Goal: Navigation & Orientation: Go to known website

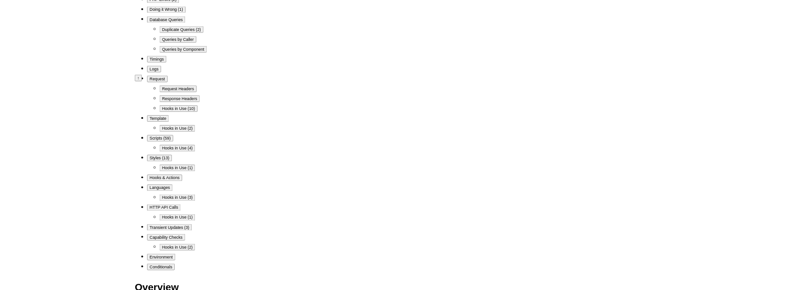
scroll to position [4300, 0]
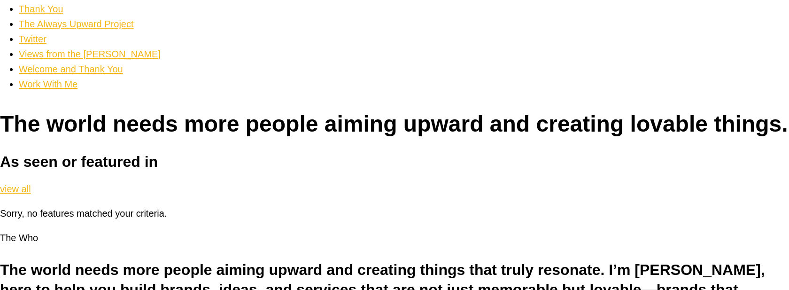
scroll to position [404, 0]
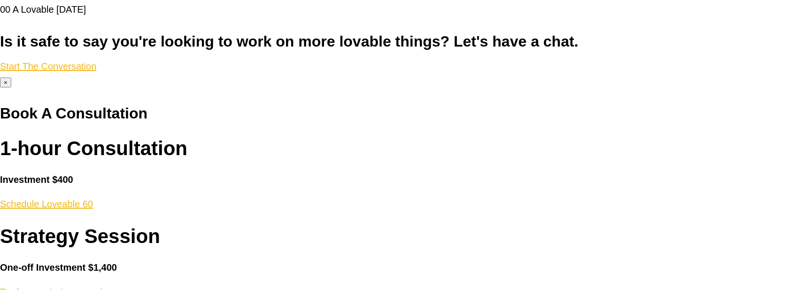
scroll to position [2147, 0]
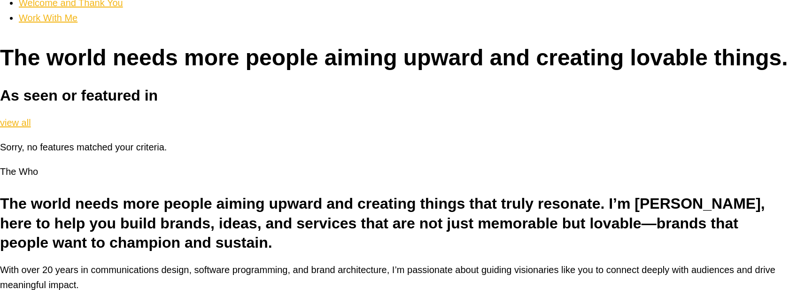
scroll to position [442, 0]
